Goal: Entertainment & Leisure: Browse casually

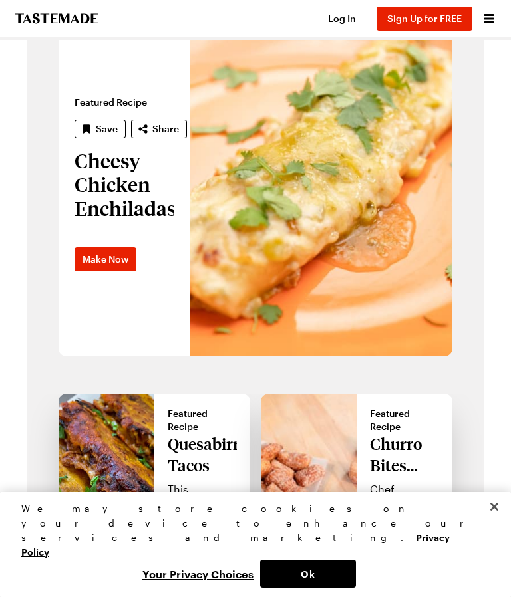
scroll to position [893, 0]
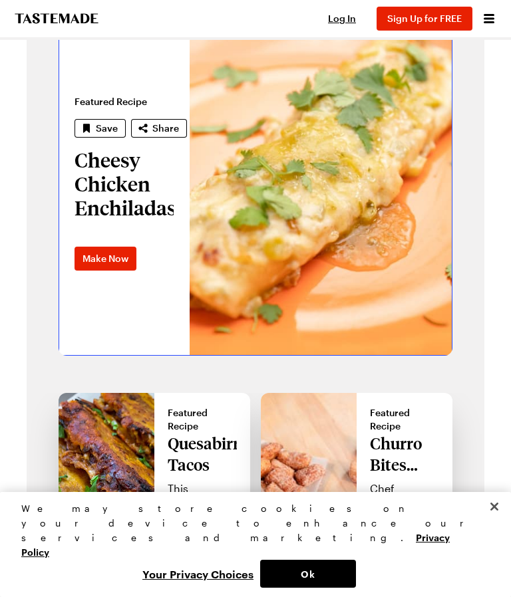
click at [59, 185] on link "Cheesy Chicken Enchiladas" at bounding box center [59, 183] width 0 height 346
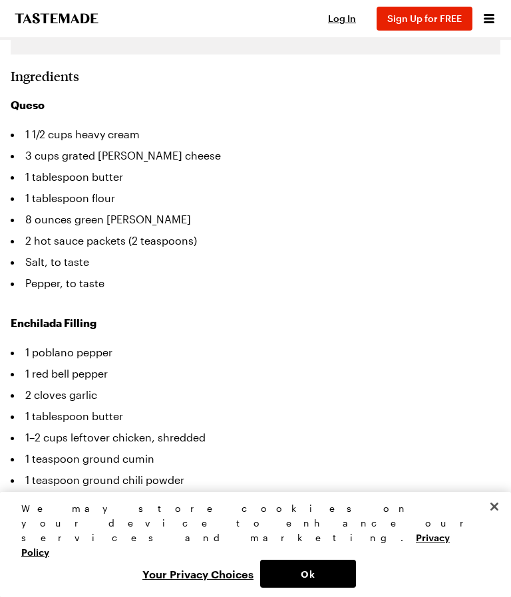
scroll to position [645, 0]
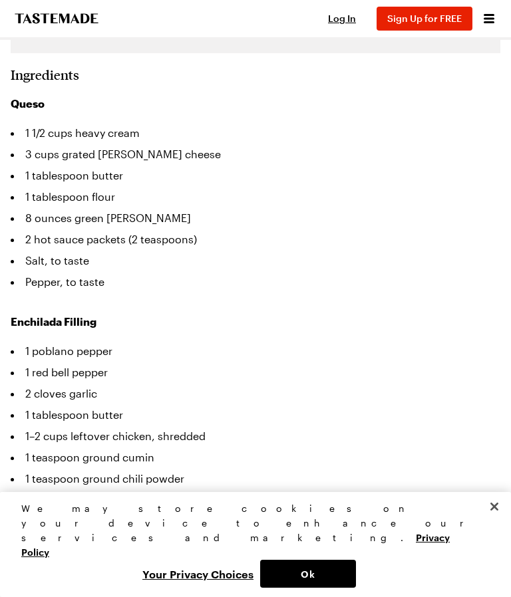
click at [493, 521] on button "Close" at bounding box center [493, 506] width 29 height 29
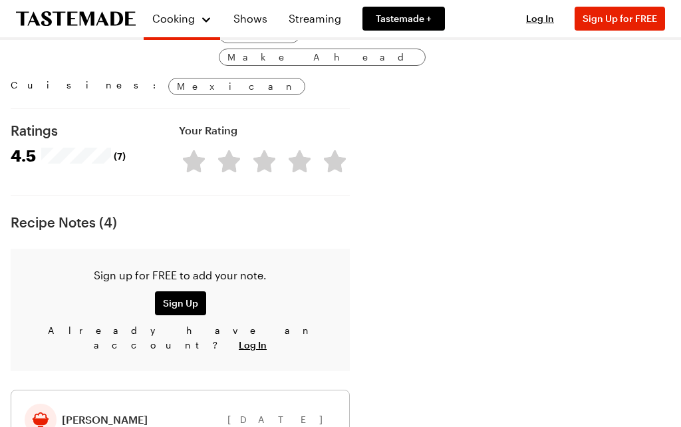
scroll to position [1441, 0]
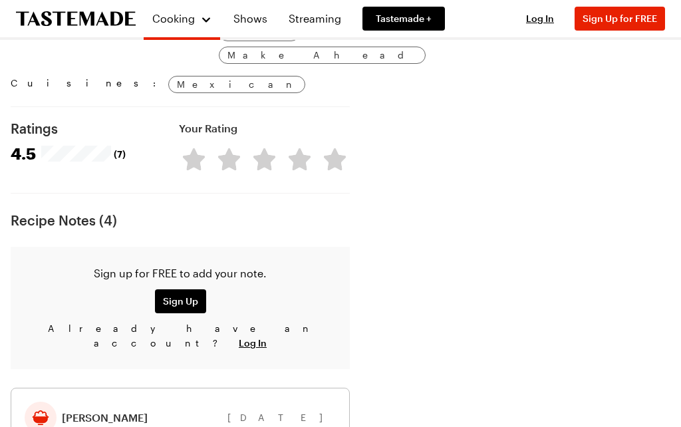
click at [253, 11] on link "Shows" at bounding box center [250, 18] width 50 height 37
click at [254, 19] on link "Shows" at bounding box center [250, 18] width 50 height 37
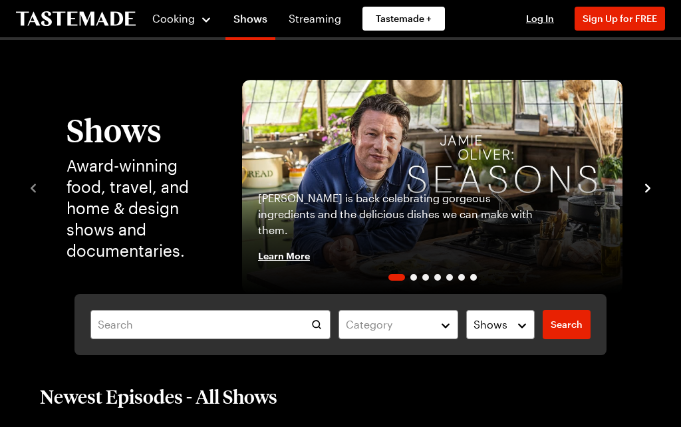
click at [253, 20] on link "Shows" at bounding box center [250, 21] width 50 height 37
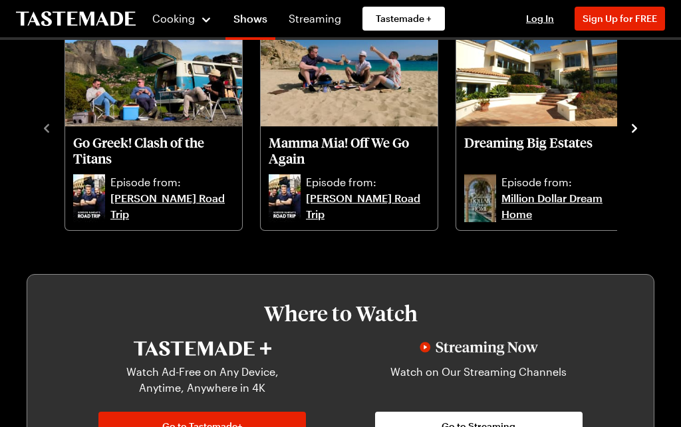
scroll to position [416, 0]
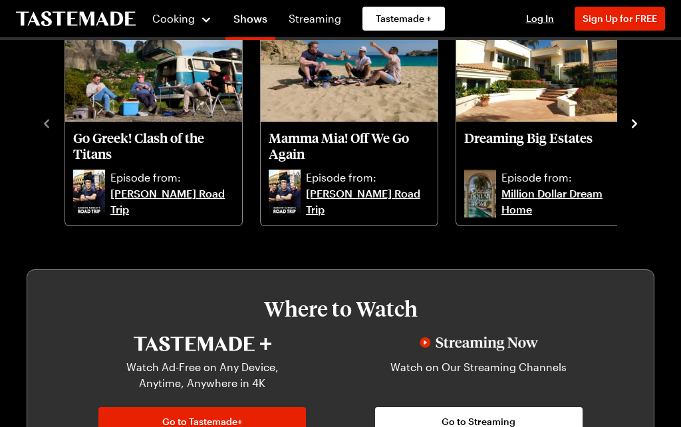
click at [201, 413] on link "Go to Tastemade+" at bounding box center [201, 421] width 207 height 29
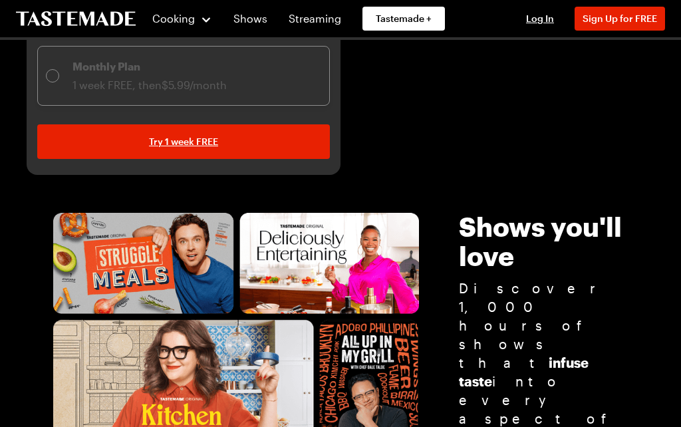
scroll to position [441, 0]
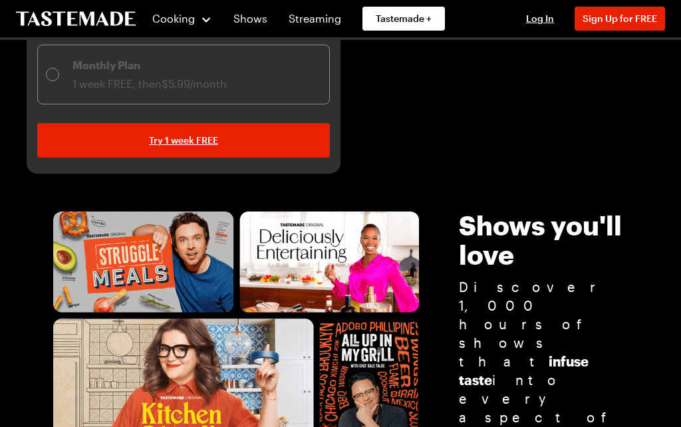
click at [331, 253] on img at bounding box center [236, 339] width 366 height 254
click at [331, 236] on img at bounding box center [236, 339] width 366 height 254
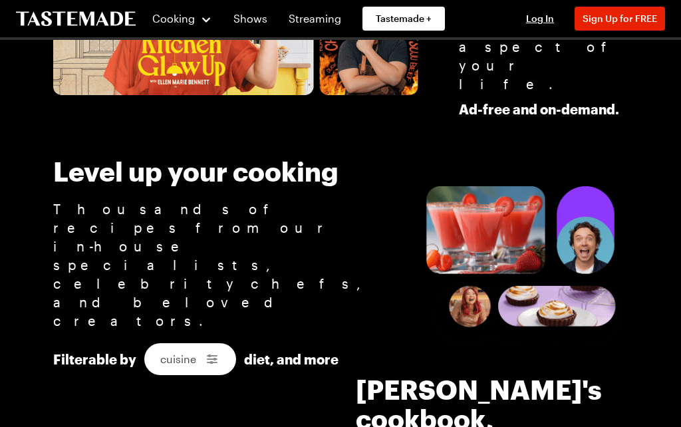
scroll to position [812, 0]
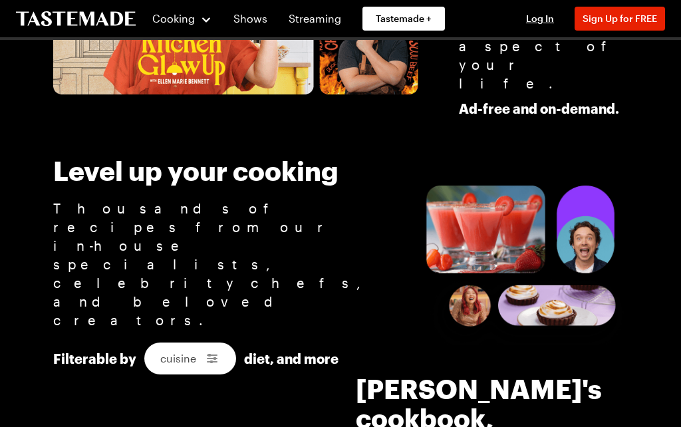
click at [493, 205] on img at bounding box center [524, 266] width 205 height 160
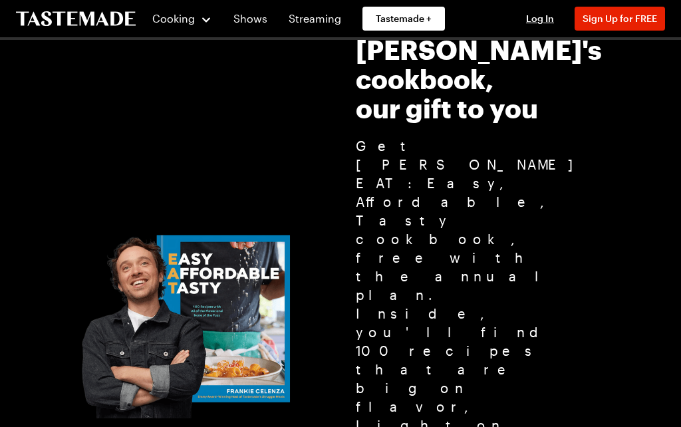
scroll to position [1151, 0]
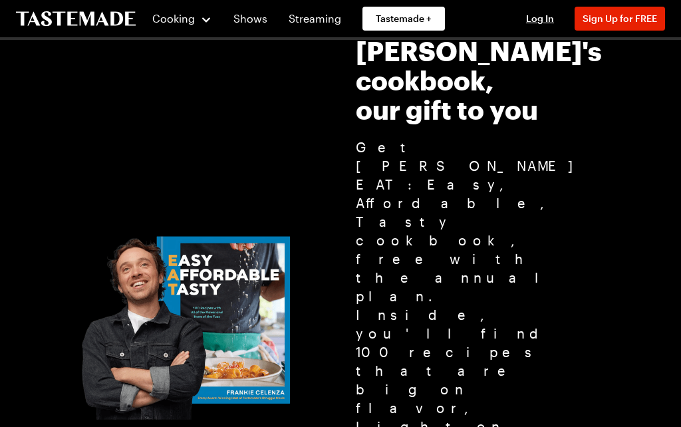
click at [253, 23] on link "Shows" at bounding box center [250, 18] width 50 height 37
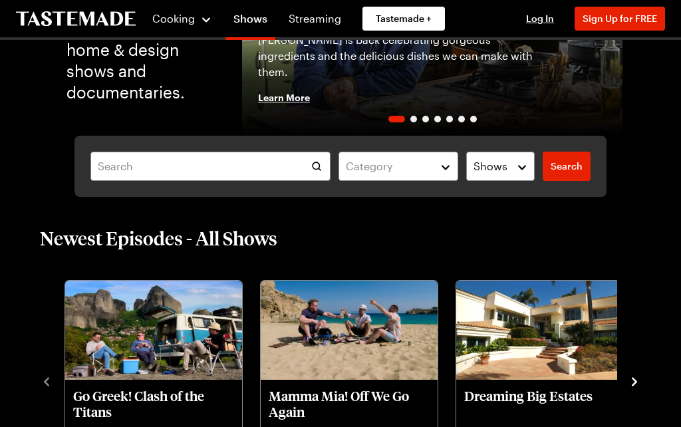
scroll to position [171, 0]
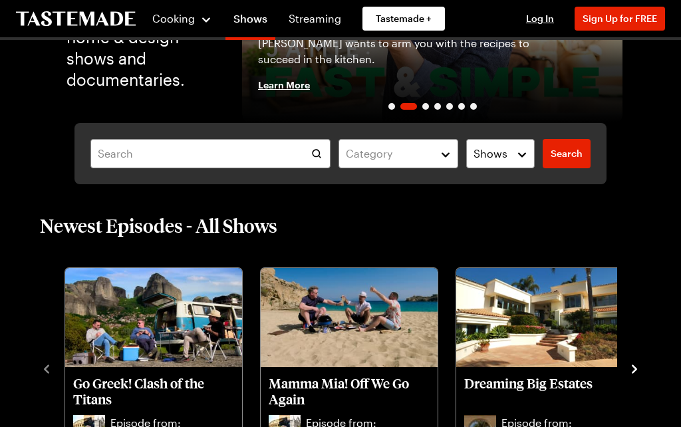
click at [159, 353] on img "Go Greek! Clash of the Titans" at bounding box center [153, 318] width 177 height 100
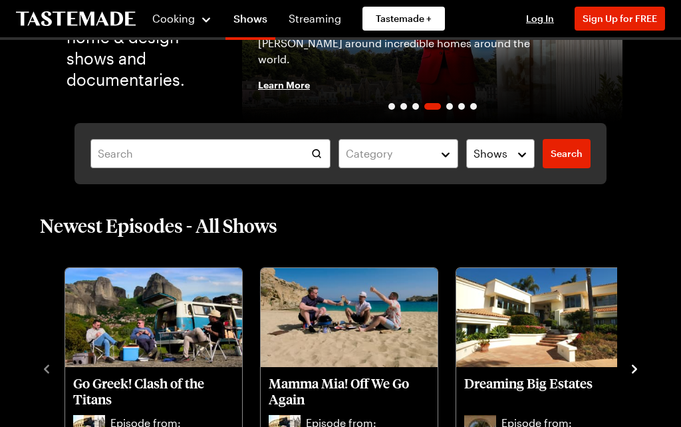
click at [77, 5] on div "Cooking Shows Streaming Tastemade +" at bounding box center [234, 18] width 437 height 37
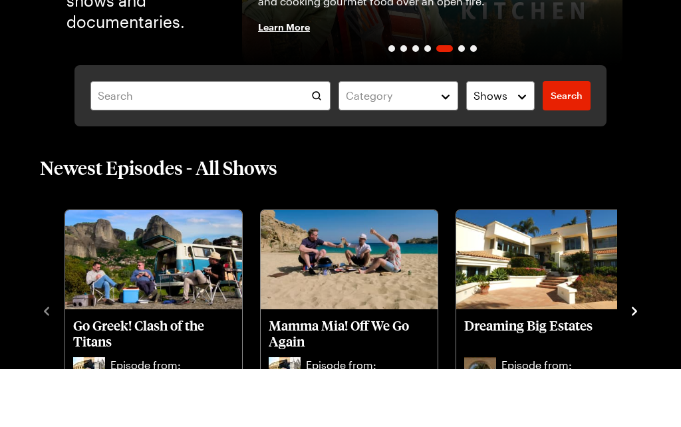
scroll to position [229, 0]
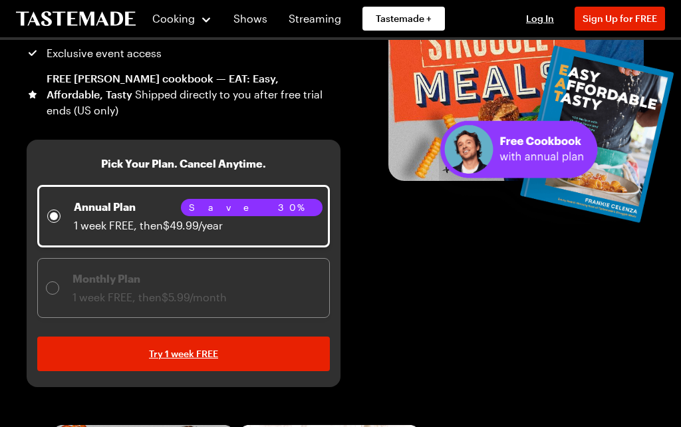
scroll to position [1151, 0]
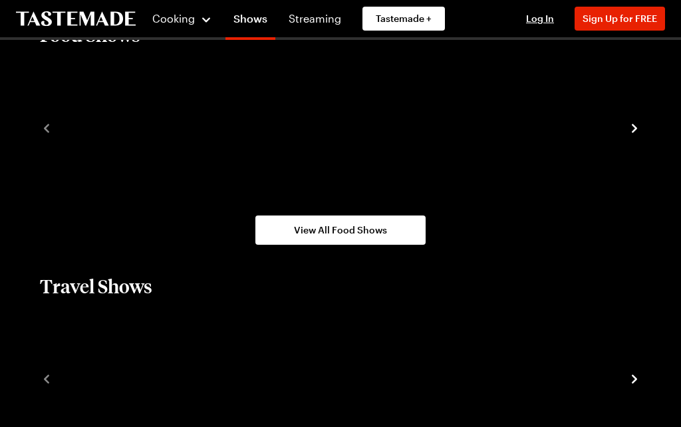
scroll to position [416, 0]
